Goal: Task Accomplishment & Management: Manage account settings

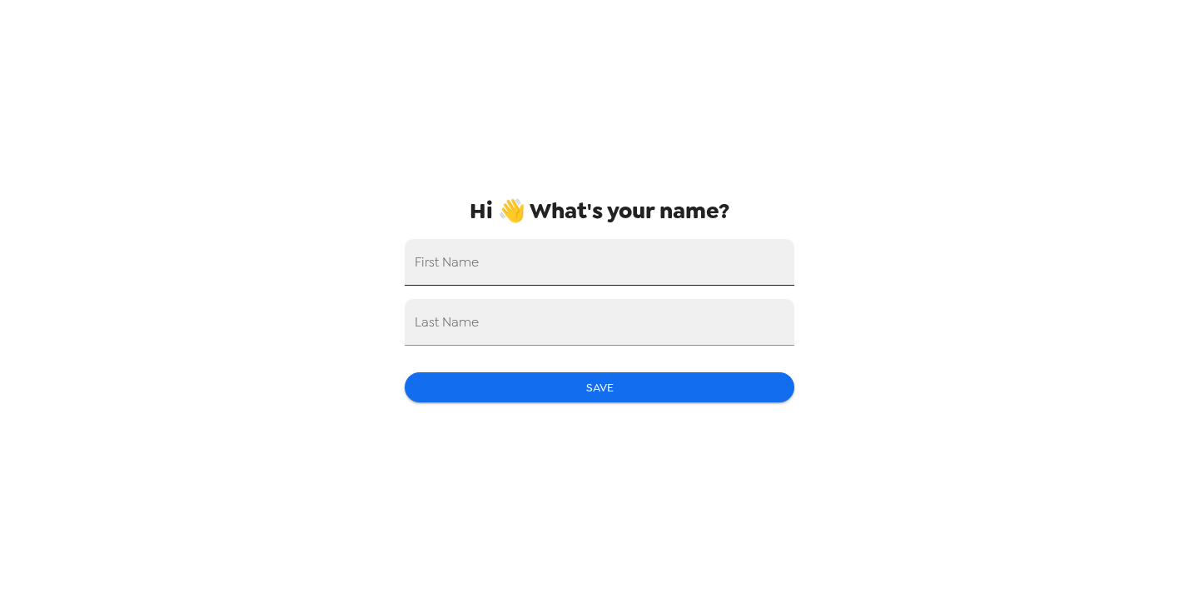
click at [516, 274] on input "First Name" at bounding box center [600, 262] width 390 height 47
type input "[PERSON_NAME]"
click at [496, 323] on input "Last Name" at bounding box center [600, 322] width 390 height 47
type input "[PERSON_NAME]"
click at [507, 420] on div "Hi 👋 What's your name? First Name [PERSON_NAME] Last Name [PERSON_NAME] Save" at bounding box center [600, 299] width 416 height 598
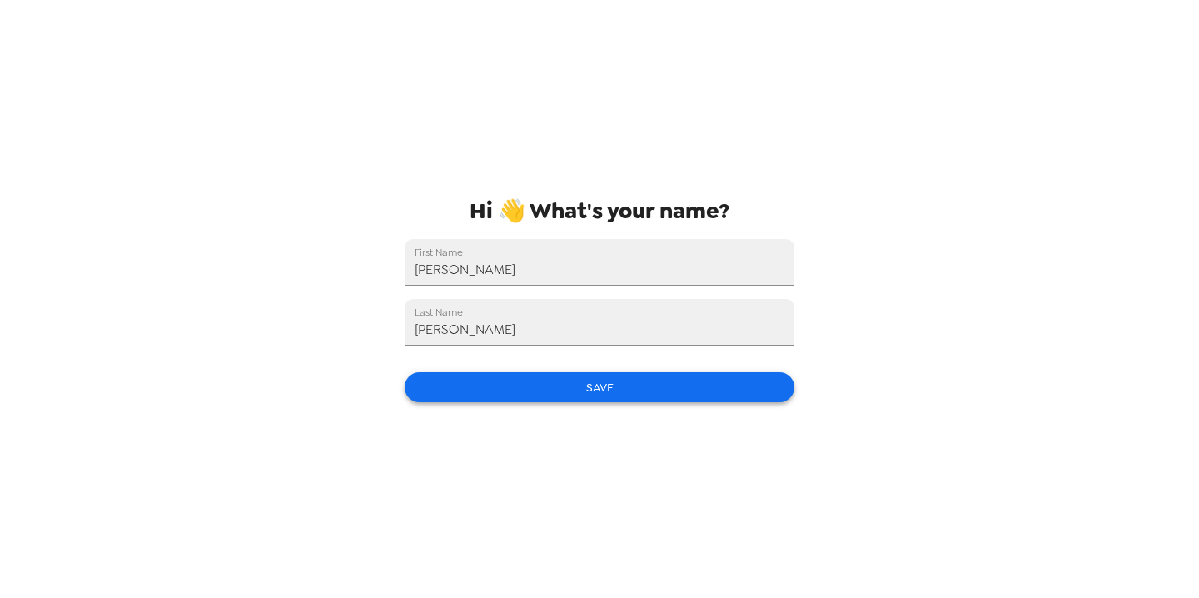
click at [507, 399] on button "Save" at bounding box center [600, 387] width 390 height 31
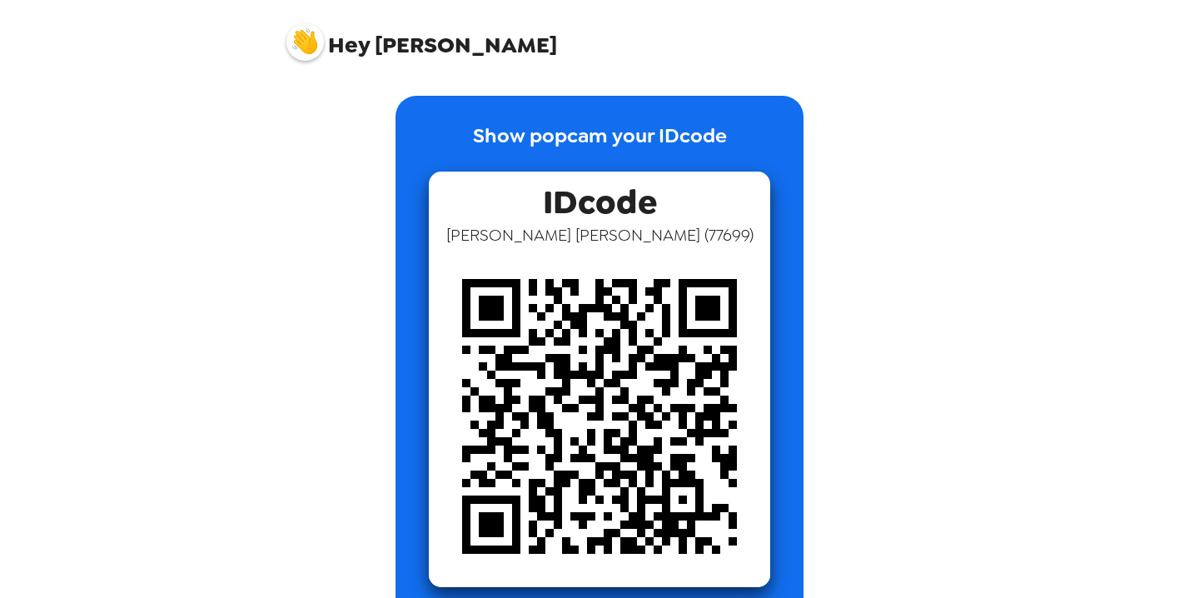
scroll to position [40, 0]
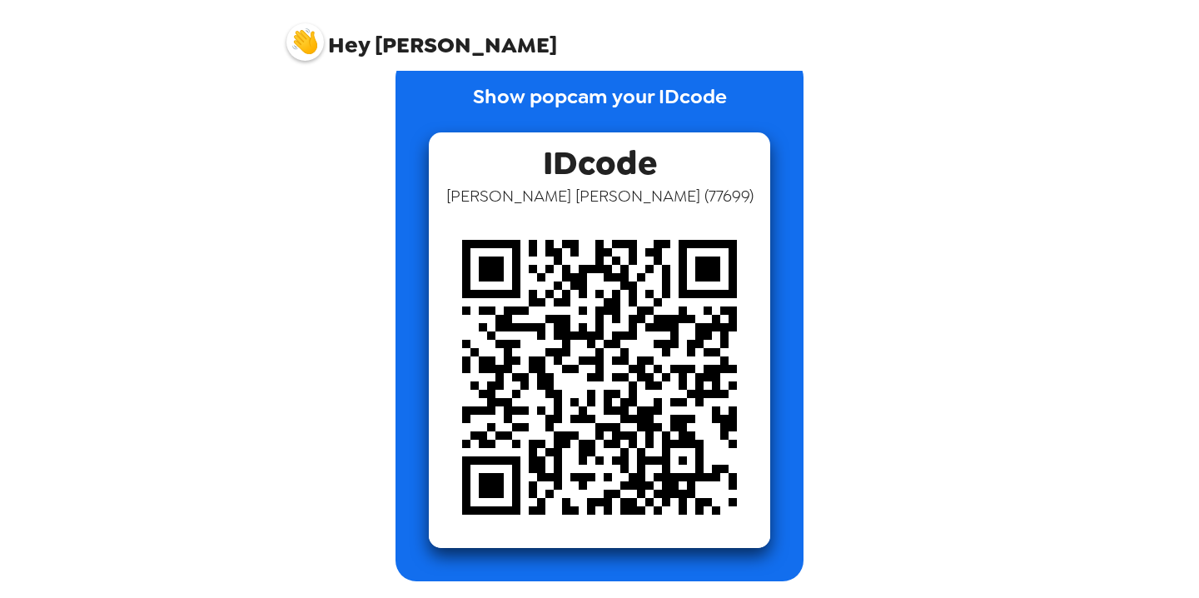
drag, startPoint x: 112, startPoint y: 219, endPoint x: 111, endPoint y: 182, distance: 37.5
click at [112, 219] on div "Hey [PERSON_NAME] Show popcam your IDcode IDcode [PERSON_NAME] ( 77699 )" at bounding box center [599, 299] width 1199 height 598
